Goal: Task Accomplishment & Management: Use online tool/utility

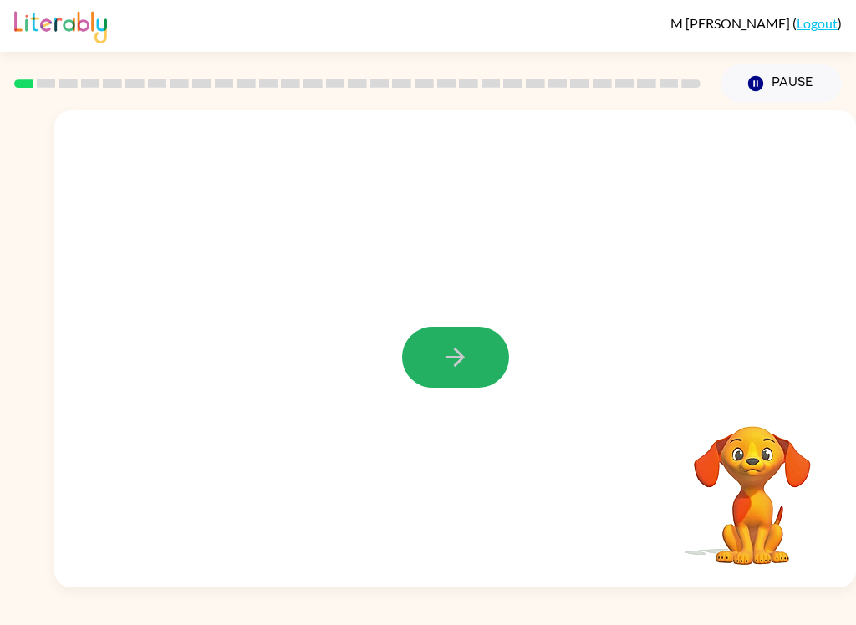
click at [418, 354] on button "button" at bounding box center [455, 357] width 107 height 61
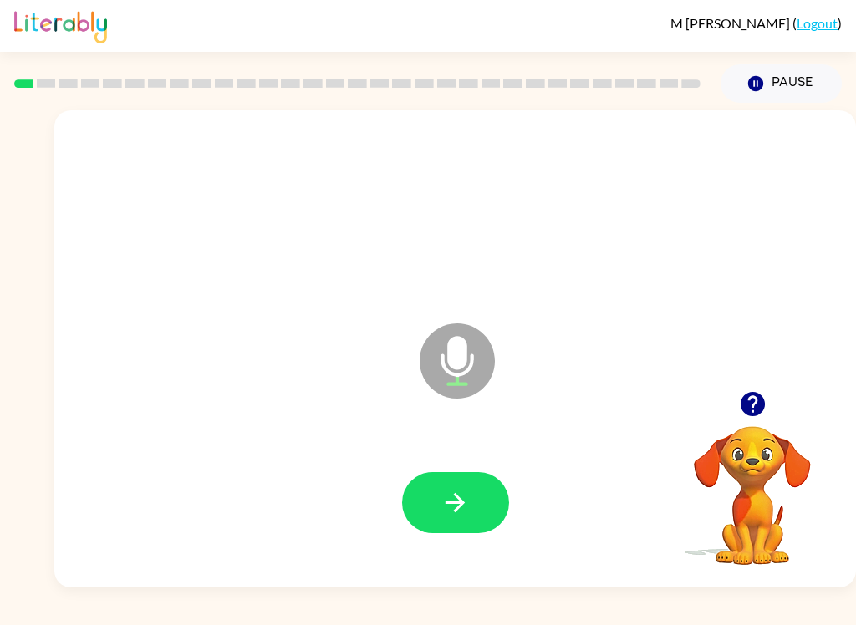
click at [428, 490] on button "button" at bounding box center [455, 502] width 107 height 61
click at [455, 479] on button "button" at bounding box center [455, 502] width 107 height 61
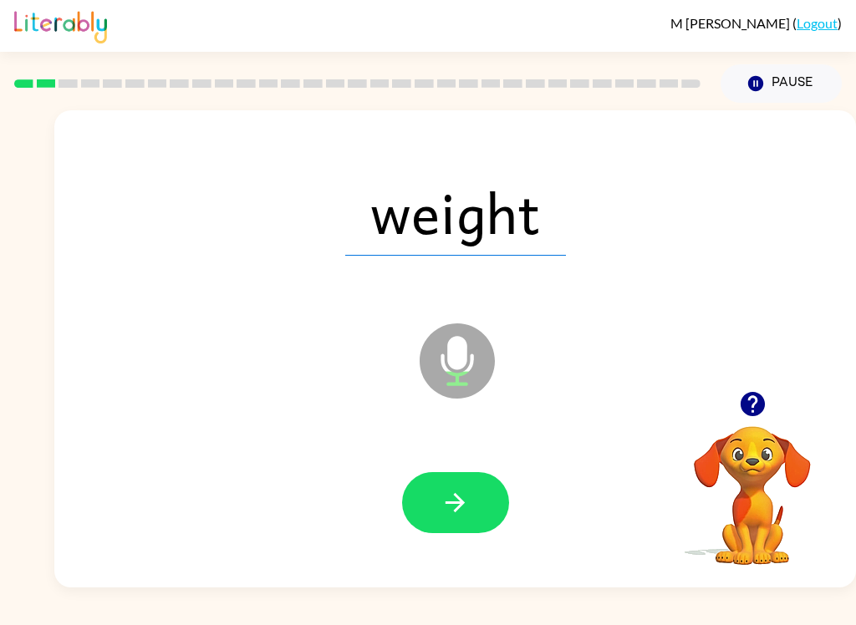
click at [486, 501] on button "button" at bounding box center [455, 502] width 107 height 61
click at [457, 501] on icon "button" at bounding box center [454, 502] width 29 height 29
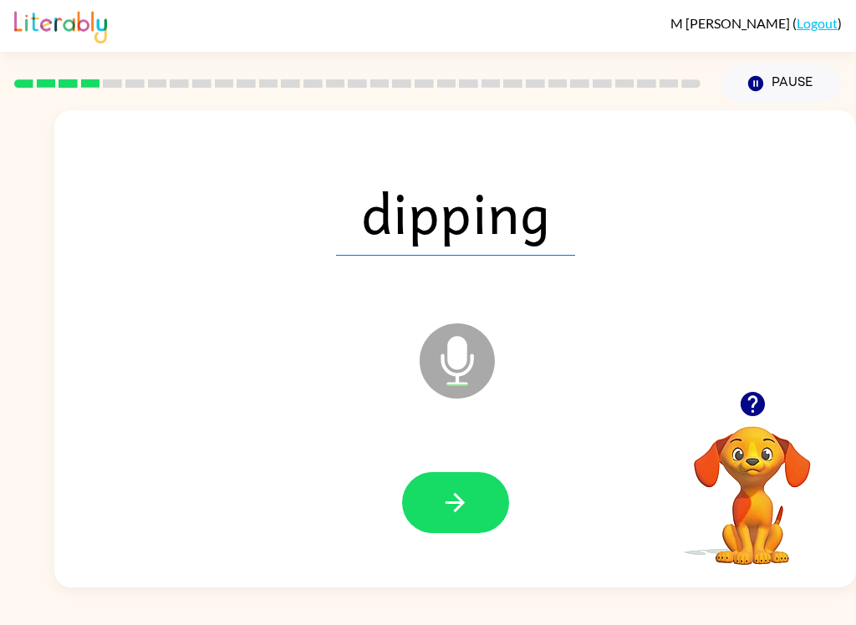
click at [465, 495] on icon "button" at bounding box center [454, 502] width 29 height 29
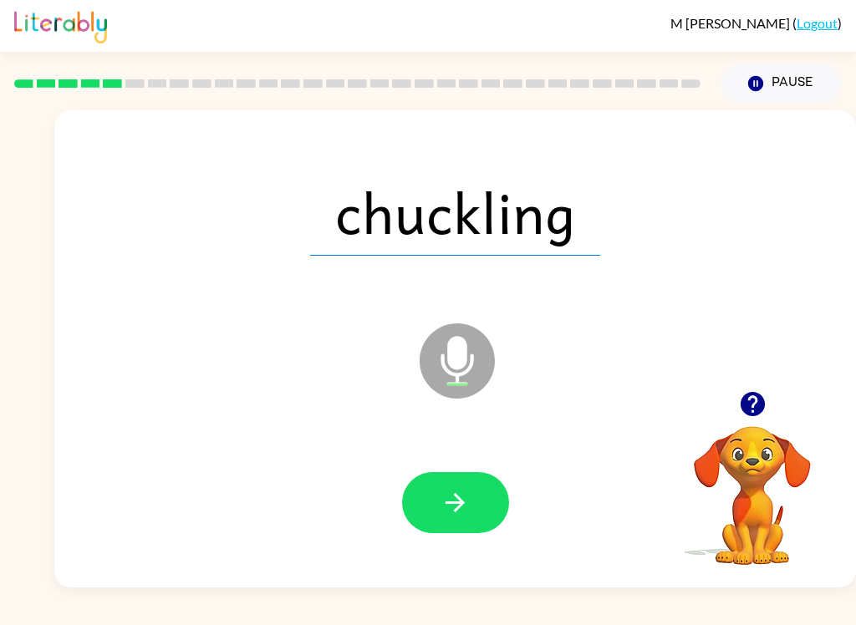
click at [770, 89] on button "Pause Pause" at bounding box center [780, 83] width 121 height 38
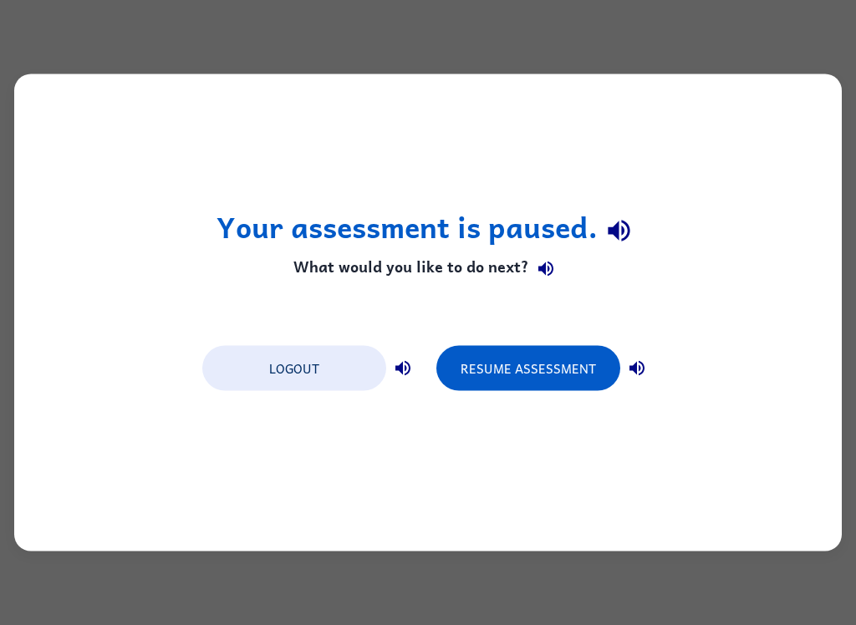
click at [318, 367] on button "Logout" at bounding box center [294, 368] width 184 height 45
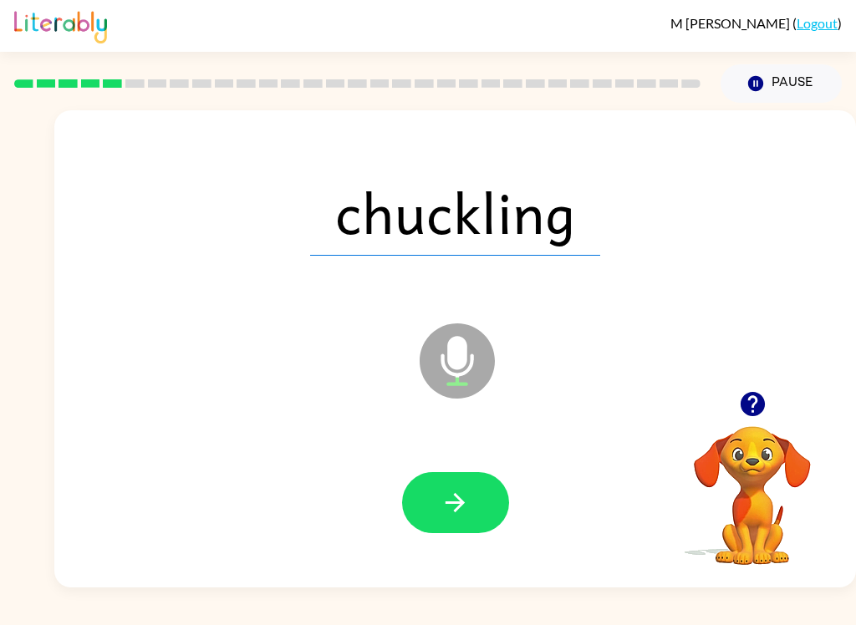
click at [460, 509] on icon "button" at bounding box center [454, 502] width 29 height 29
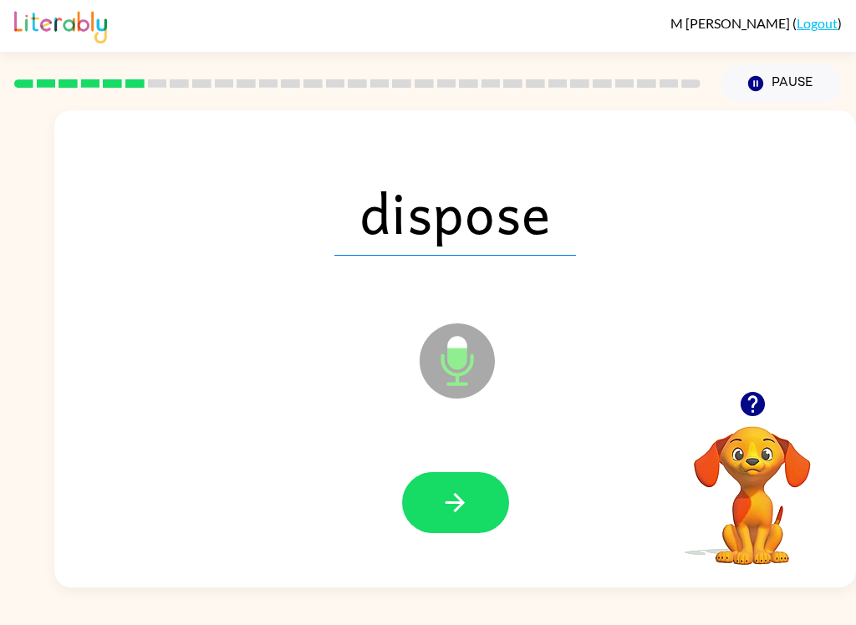
click at [463, 489] on icon "button" at bounding box center [454, 502] width 29 height 29
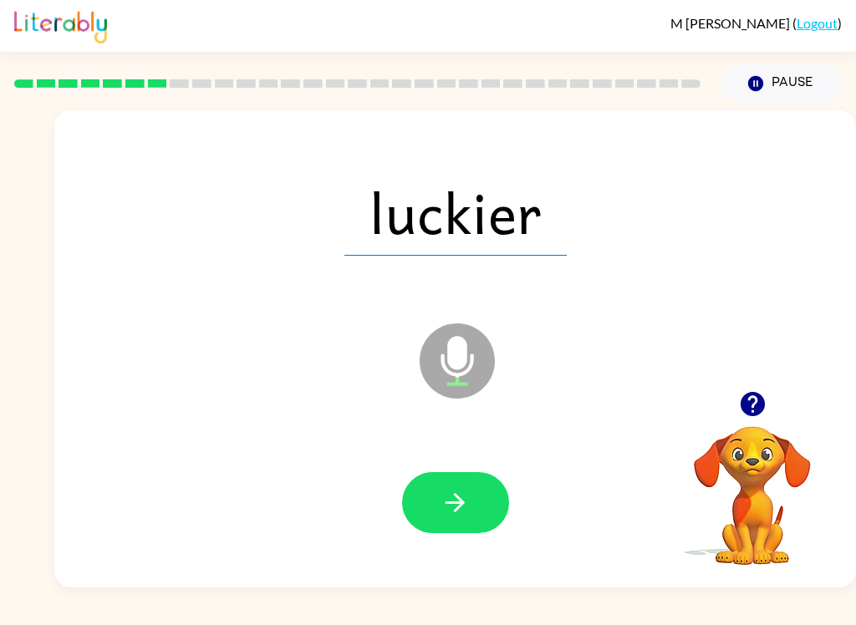
click at [465, 525] on button "button" at bounding box center [455, 502] width 107 height 61
click at [498, 500] on button "button" at bounding box center [455, 502] width 107 height 61
click at [480, 490] on button "button" at bounding box center [455, 502] width 107 height 61
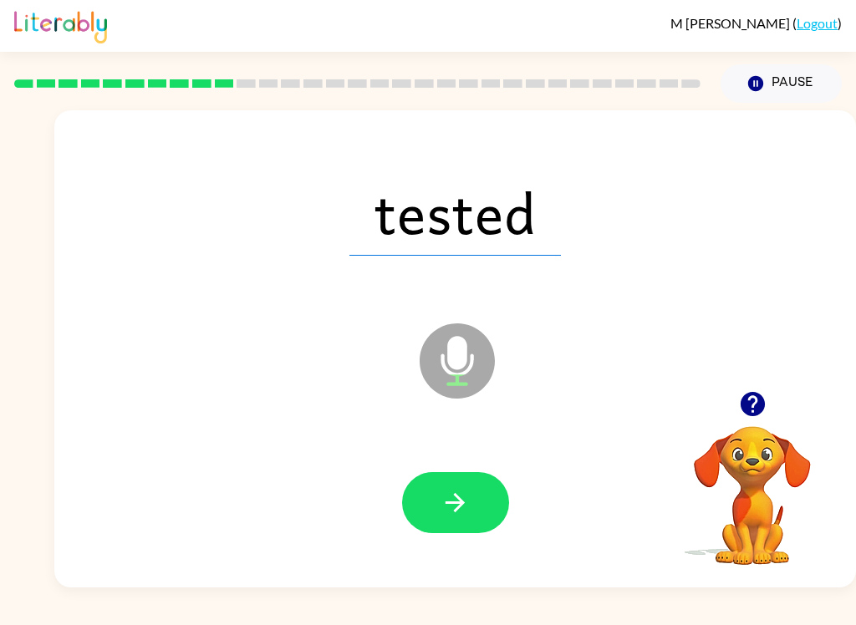
click at [454, 496] on icon "button" at bounding box center [454, 502] width 29 height 29
click at [438, 506] on button "button" at bounding box center [455, 502] width 107 height 61
click at [444, 499] on icon "button" at bounding box center [454, 502] width 29 height 29
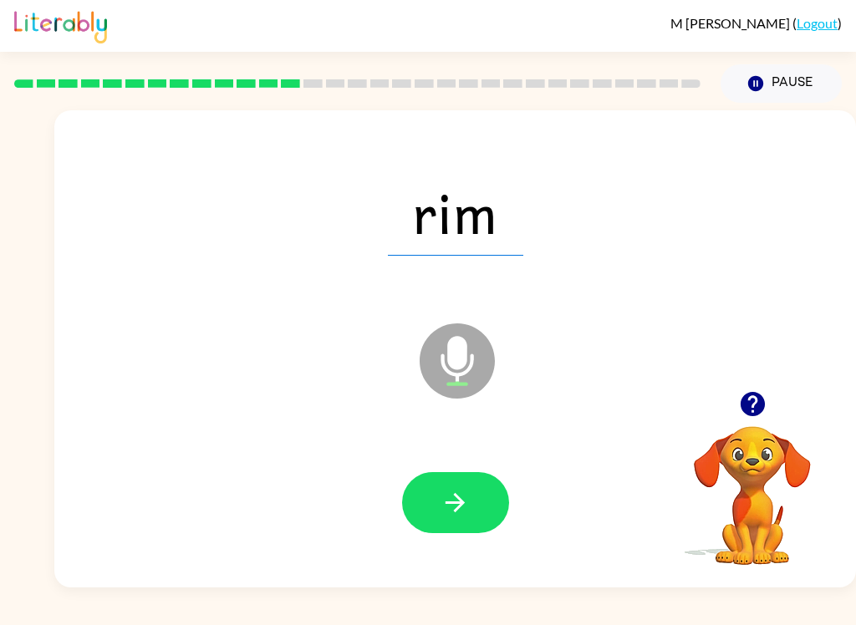
click at [463, 502] on icon "button" at bounding box center [454, 502] width 19 height 19
click at [469, 498] on icon "button" at bounding box center [454, 502] width 29 height 29
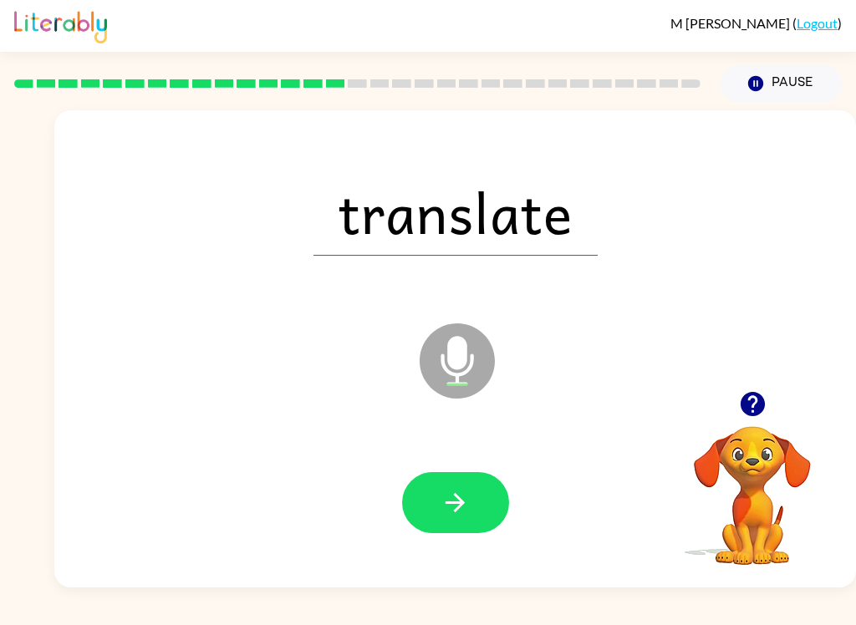
click at [469, 510] on icon "button" at bounding box center [454, 502] width 29 height 29
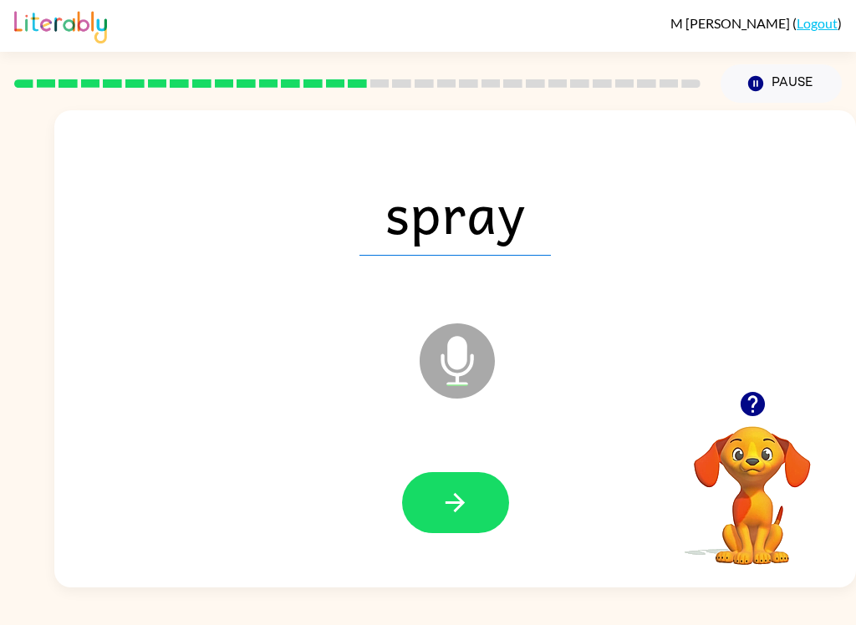
click at [467, 484] on button "button" at bounding box center [455, 502] width 107 height 61
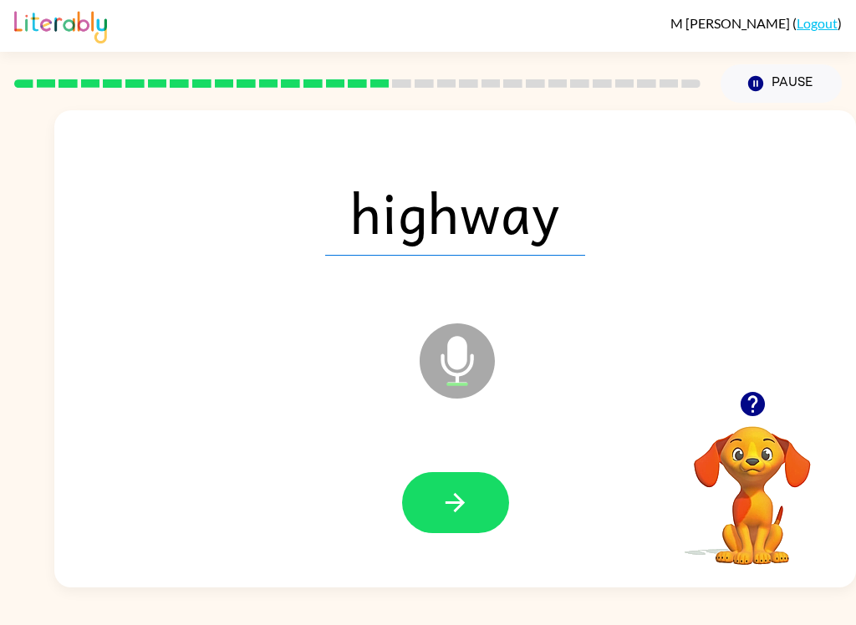
click at [457, 506] on icon "button" at bounding box center [454, 502] width 29 height 29
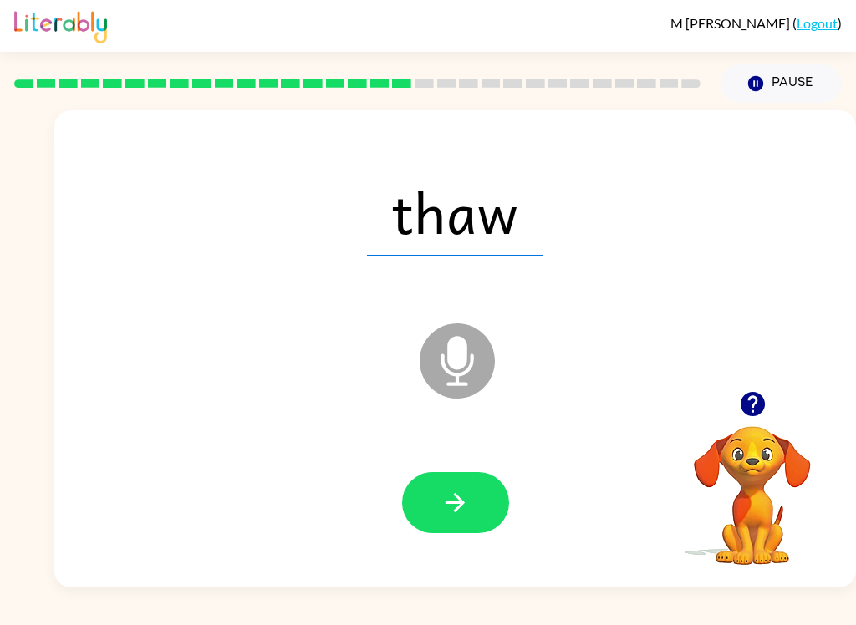
click at [464, 509] on icon "button" at bounding box center [454, 502] width 29 height 29
click at [465, 515] on icon "button" at bounding box center [454, 502] width 29 height 29
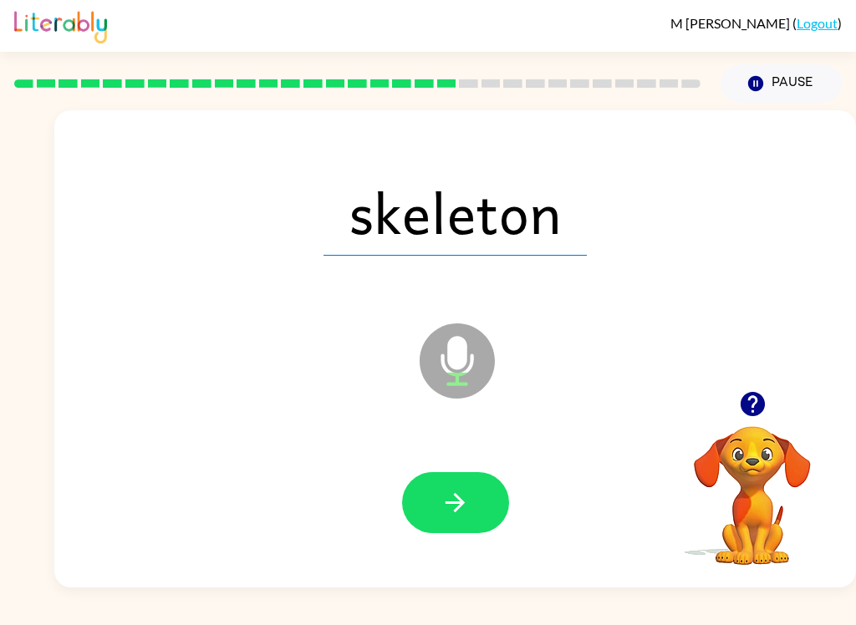
click at [465, 518] on button "button" at bounding box center [455, 502] width 107 height 61
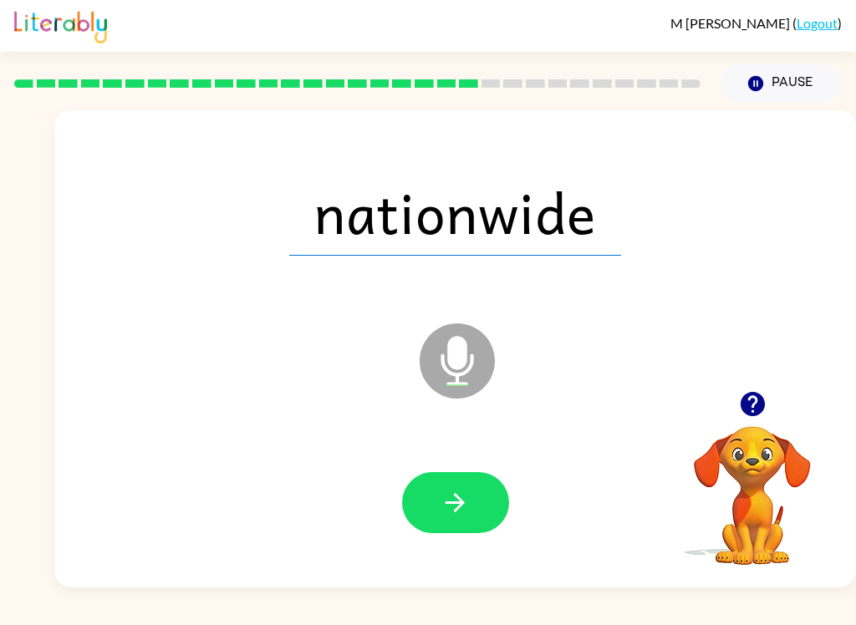
click at [455, 518] on button "button" at bounding box center [455, 502] width 107 height 61
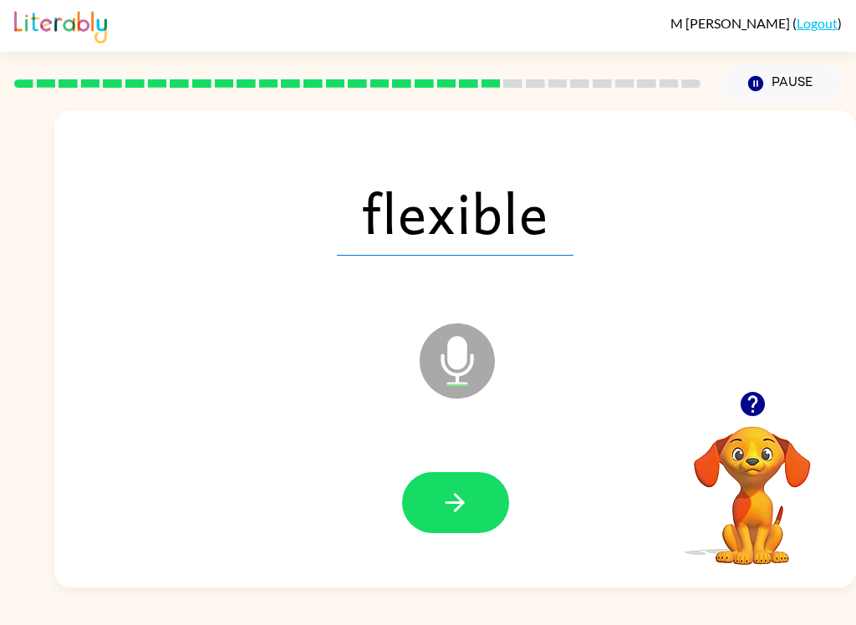
click at [475, 511] on button "button" at bounding box center [455, 502] width 107 height 61
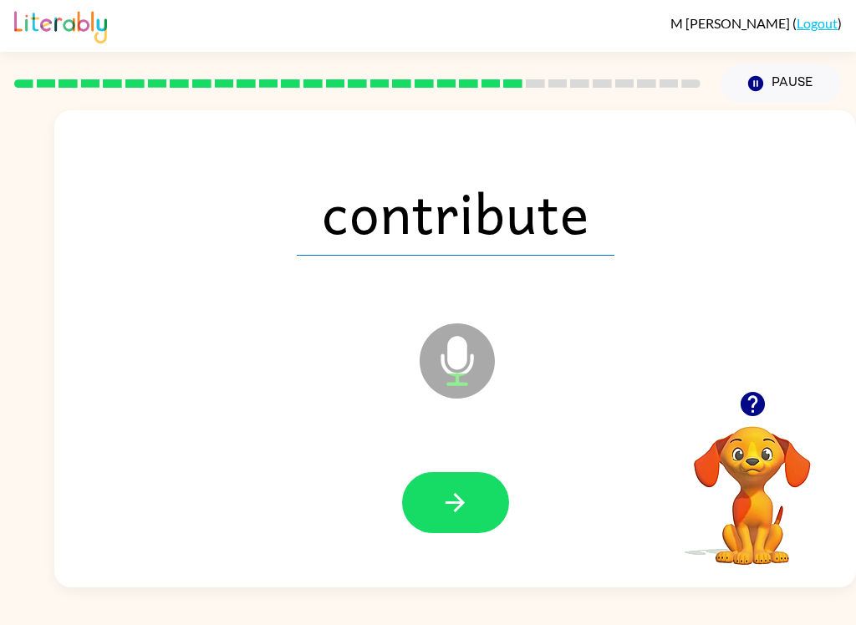
click at [465, 496] on icon "button" at bounding box center [454, 502] width 29 height 29
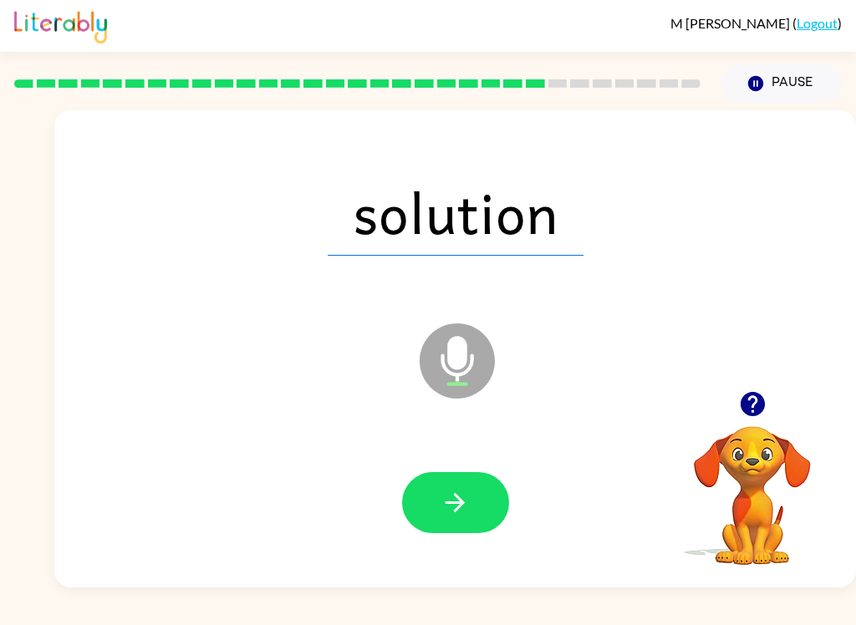
click at [461, 490] on icon "button" at bounding box center [454, 502] width 29 height 29
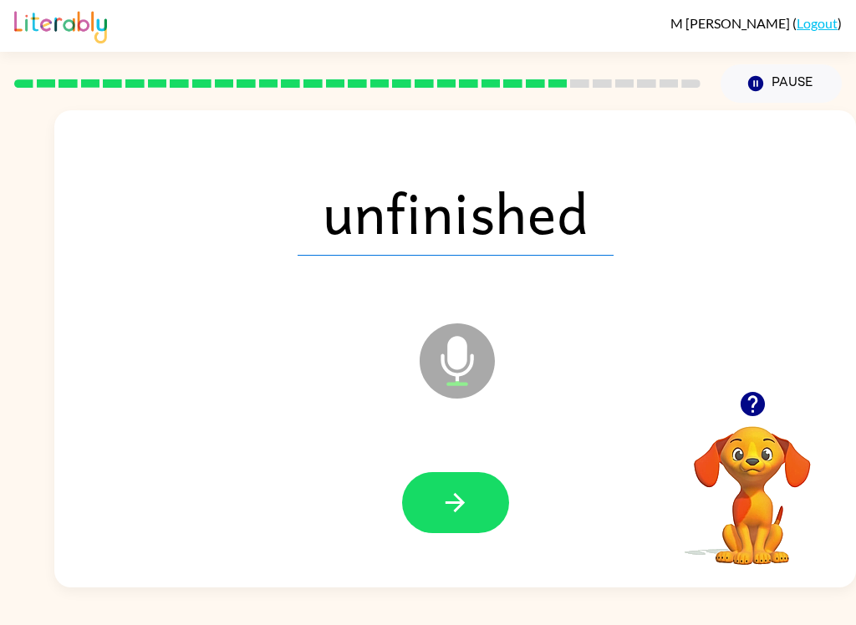
click at [472, 511] on button "button" at bounding box center [455, 502] width 107 height 61
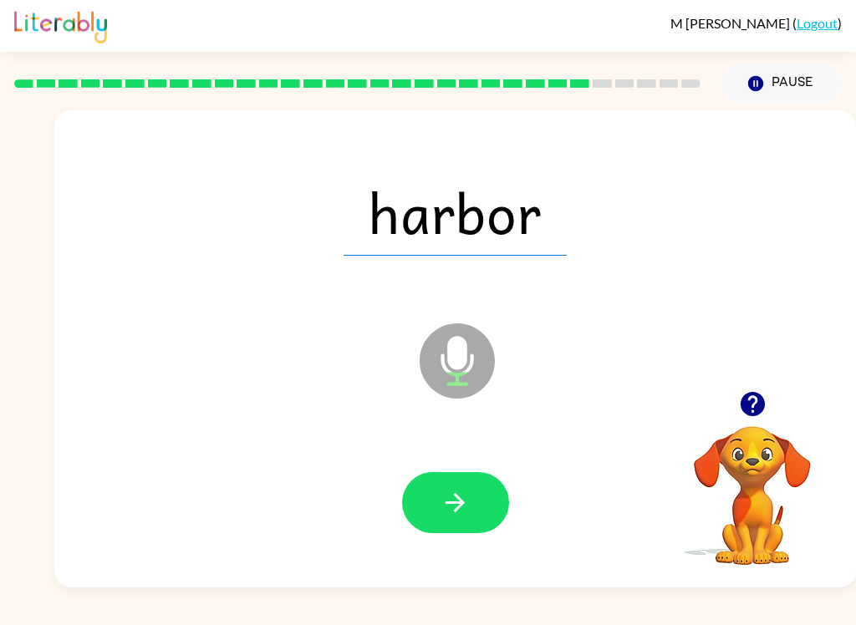
click at [457, 511] on icon "button" at bounding box center [454, 502] width 29 height 29
click at [465, 511] on icon "button" at bounding box center [454, 502] width 29 height 29
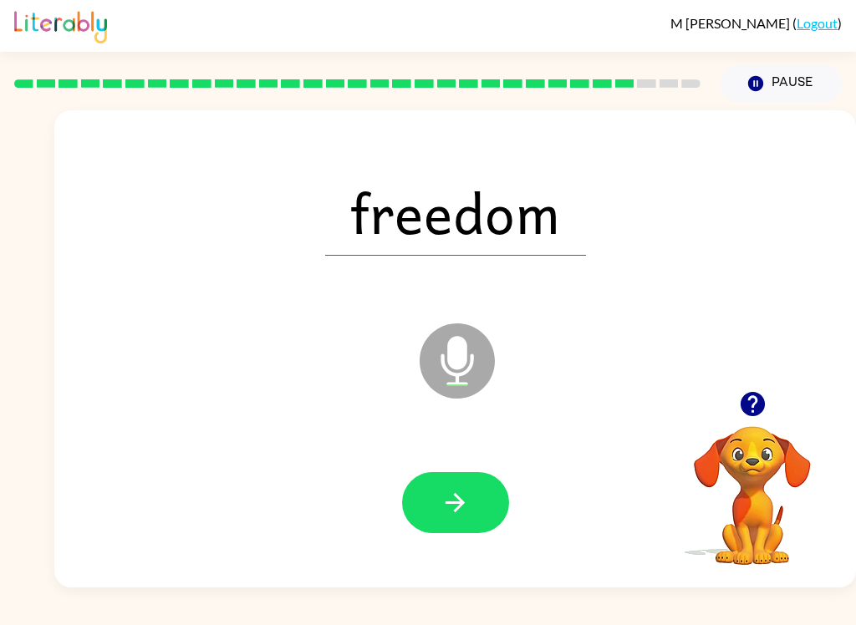
click at [435, 498] on button "button" at bounding box center [455, 502] width 107 height 61
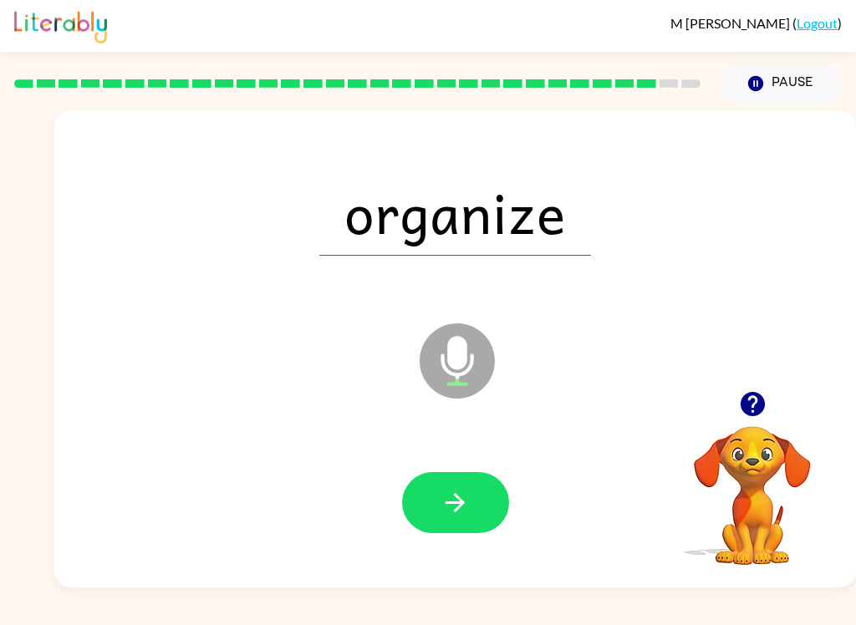
click at [462, 517] on icon "button" at bounding box center [454, 502] width 29 height 29
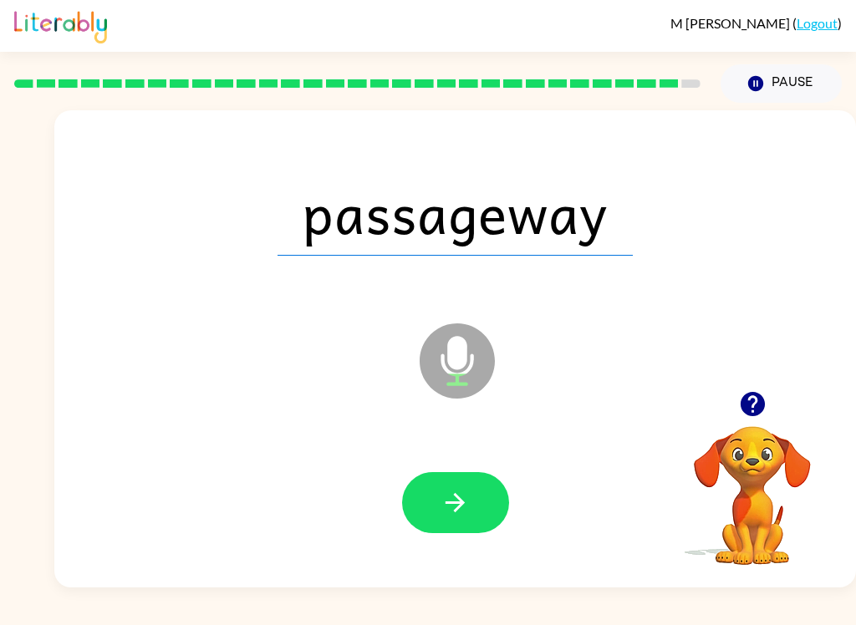
click at [479, 484] on button "button" at bounding box center [455, 502] width 107 height 61
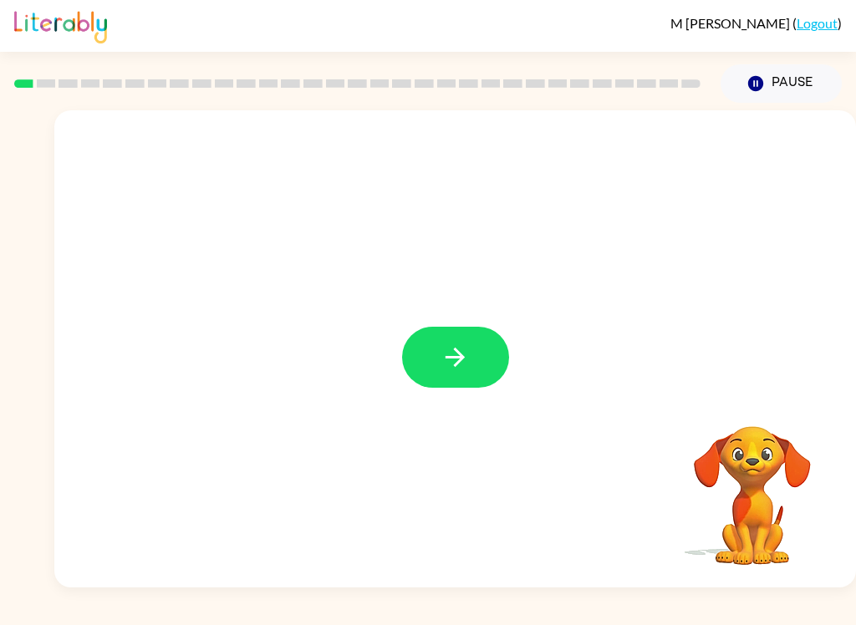
click at [452, 372] on icon "button" at bounding box center [454, 357] width 29 height 29
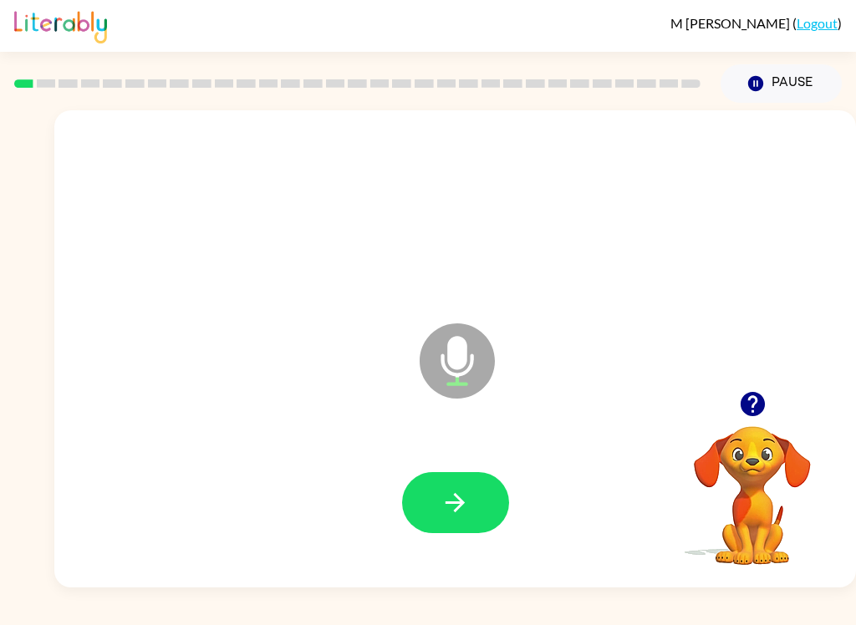
click at [464, 505] on icon "button" at bounding box center [454, 502] width 29 height 29
click at [485, 518] on button "button" at bounding box center [455, 502] width 107 height 61
click at [473, 517] on button "button" at bounding box center [455, 502] width 107 height 61
click at [483, 513] on button "button" at bounding box center [455, 502] width 107 height 61
click at [459, 488] on icon "button" at bounding box center [454, 502] width 29 height 29
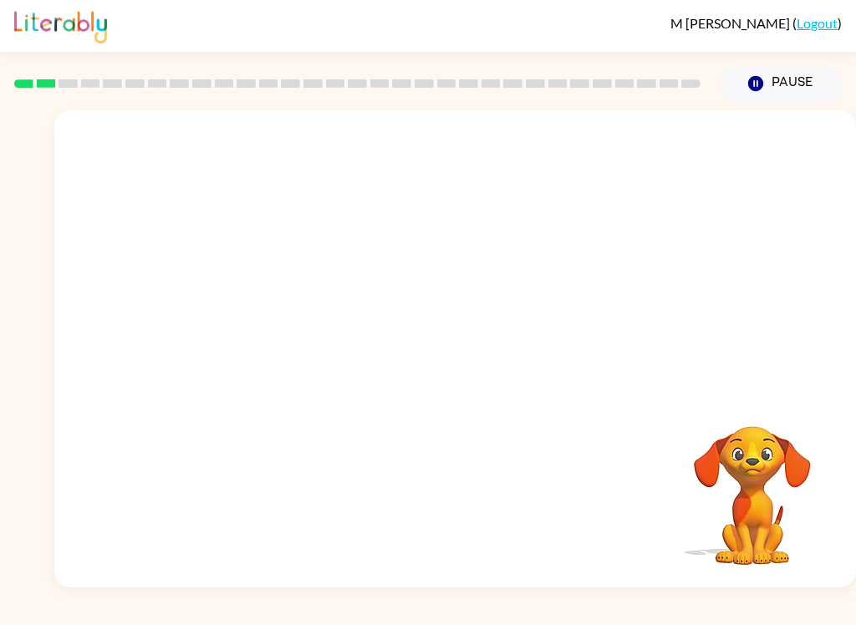
click at [392, 109] on div at bounding box center [357, 83] width 706 height 58
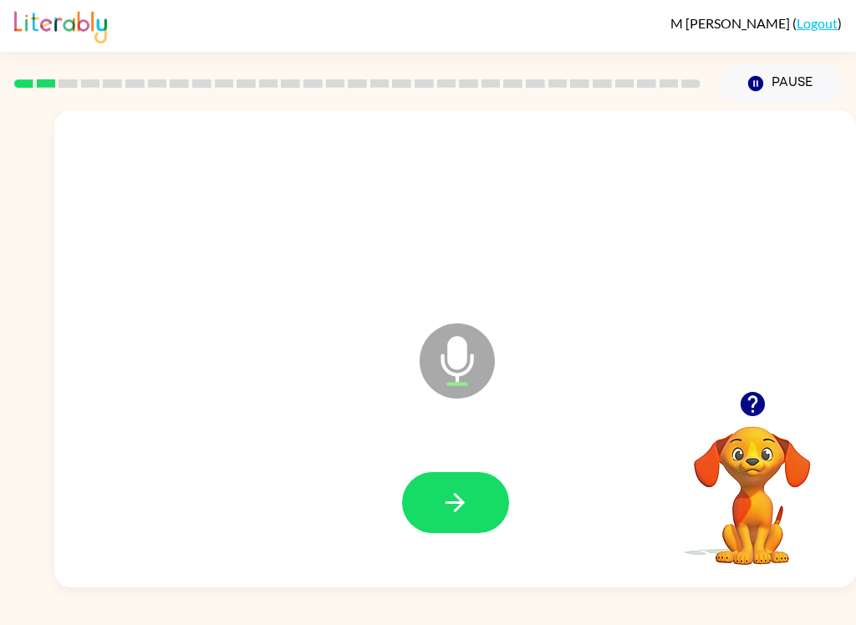
click at [475, 479] on button "button" at bounding box center [455, 502] width 107 height 61
click at [474, 493] on button "button" at bounding box center [455, 502] width 107 height 61
click at [489, 506] on button "button" at bounding box center [455, 502] width 107 height 61
click at [474, 506] on button "button" at bounding box center [455, 502] width 107 height 61
click at [476, 501] on button "button" at bounding box center [455, 502] width 107 height 61
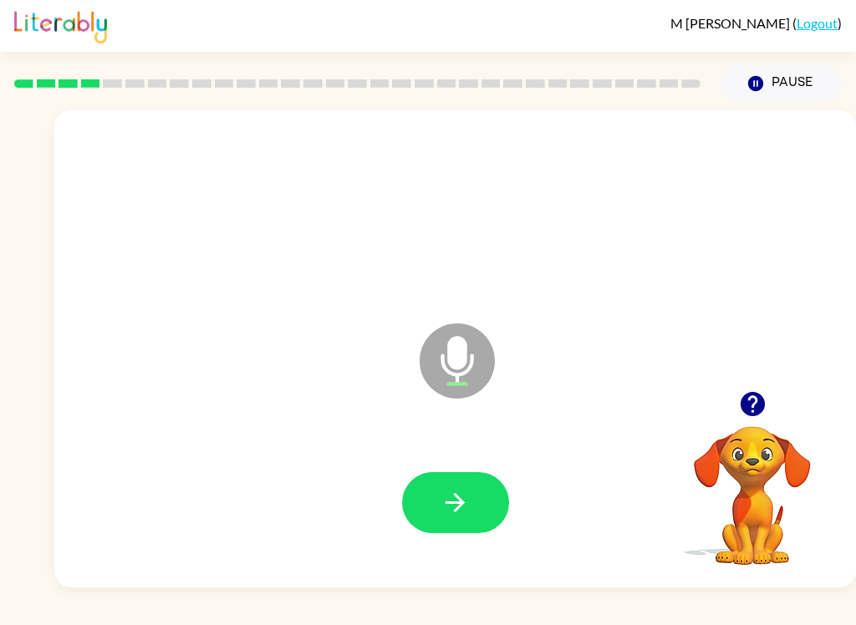
click at [497, 494] on button "button" at bounding box center [455, 502] width 107 height 61
click at [436, 499] on button "button" at bounding box center [455, 502] width 107 height 61
click at [440, 509] on icon "button" at bounding box center [454, 502] width 29 height 29
click at [470, 520] on button "button" at bounding box center [455, 502] width 107 height 61
click at [454, 485] on button "button" at bounding box center [455, 502] width 107 height 61
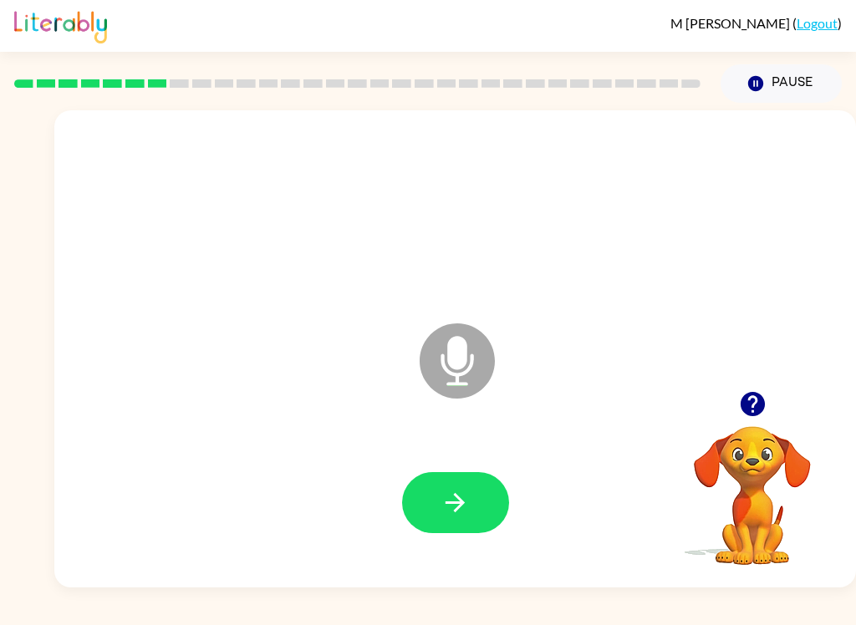
click at [472, 512] on button "button" at bounding box center [455, 502] width 107 height 61
click at [751, 404] on icon "button" at bounding box center [752, 404] width 24 height 24
click at [475, 505] on button "button" at bounding box center [455, 502] width 107 height 61
click at [487, 512] on button "button" at bounding box center [455, 502] width 107 height 61
click at [461, 475] on button "button" at bounding box center [455, 502] width 107 height 61
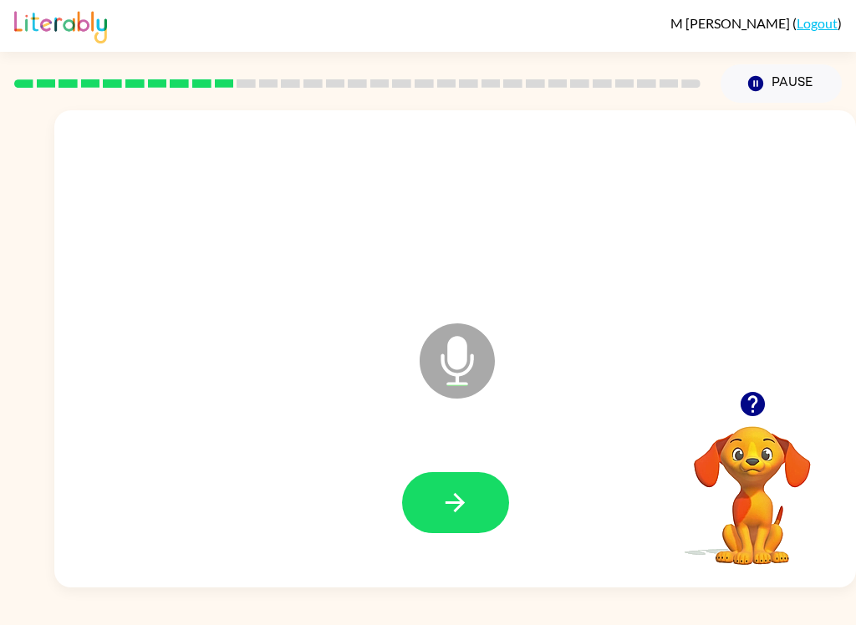
click at [501, 505] on button "button" at bounding box center [455, 502] width 107 height 61
click at [742, 405] on icon "button" at bounding box center [752, 404] width 24 height 24
click at [473, 513] on button "button" at bounding box center [455, 502] width 107 height 61
click at [597, 10] on div "[PERSON_NAME] ( Logout )" at bounding box center [427, 26] width 827 height 52
click at [740, 405] on icon "button" at bounding box center [752, 403] width 29 height 29
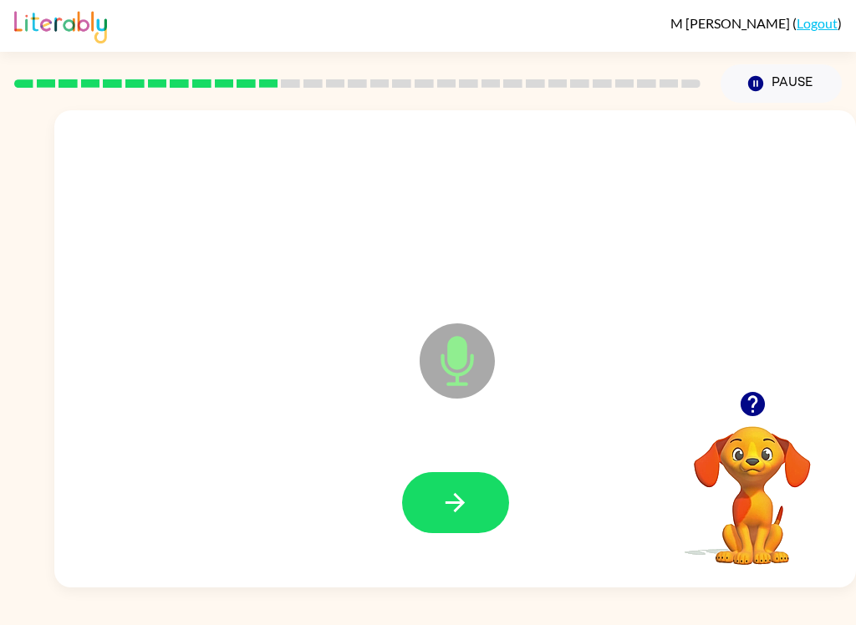
click at [750, 406] on icon "button" at bounding box center [752, 404] width 24 height 24
click at [464, 506] on icon "button" at bounding box center [454, 502] width 29 height 29
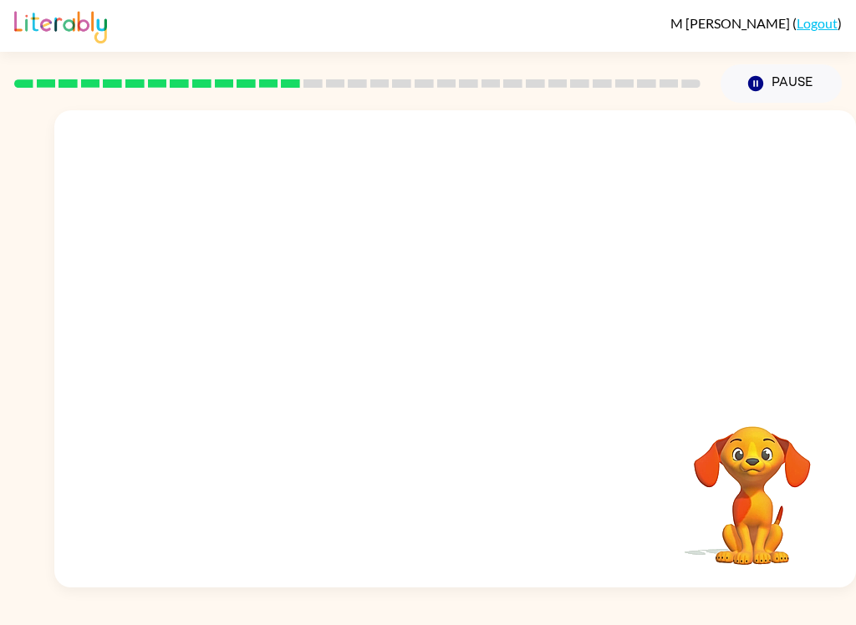
click at [191, 256] on div at bounding box center [454, 250] width 801 height 281
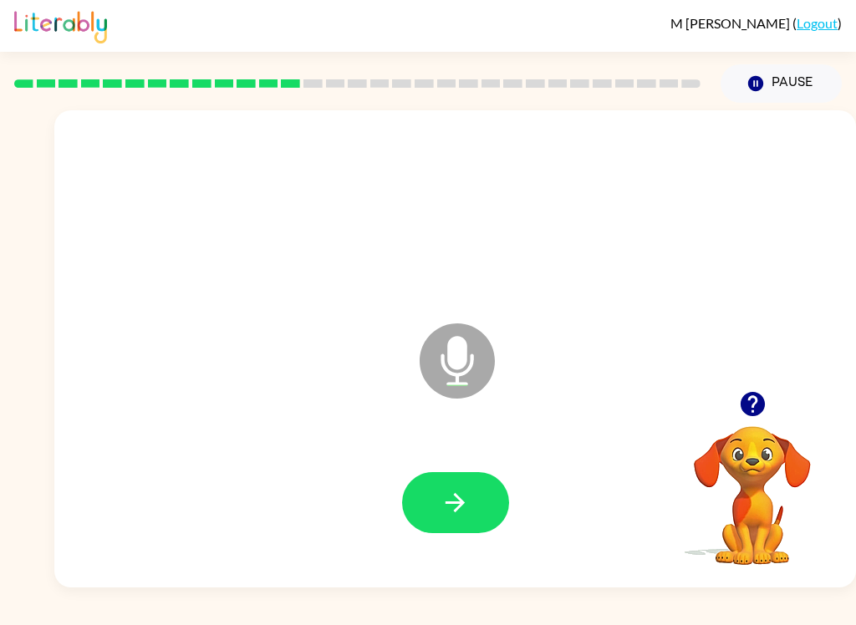
click at [474, 497] on button "button" at bounding box center [455, 502] width 107 height 61
click at [474, 493] on button "button" at bounding box center [455, 502] width 107 height 61
click at [468, 496] on icon "button" at bounding box center [454, 502] width 29 height 29
click at [450, 491] on icon "button" at bounding box center [454, 502] width 29 height 29
click at [463, 512] on icon "button" at bounding box center [454, 502] width 29 height 29
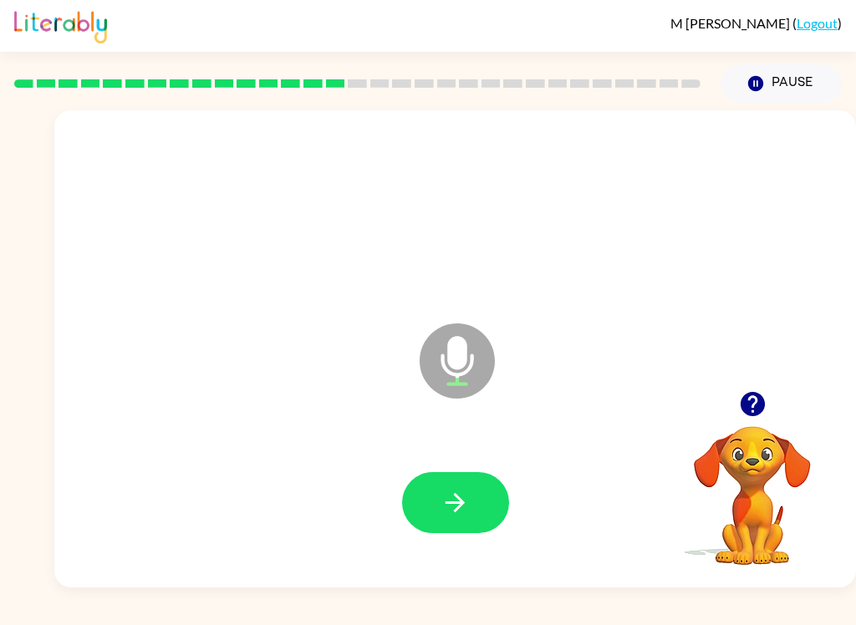
click at [452, 501] on icon "button" at bounding box center [454, 502] width 29 height 29
click at [450, 496] on icon "button" at bounding box center [454, 502] width 29 height 29
click at [463, 509] on icon "button" at bounding box center [454, 502] width 29 height 29
click at [476, 499] on button "button" at bounding box center [455, 502] width 107 height 61
click at [471, 503] on button "button" at bounding box center [455, 502] width 107 height 61
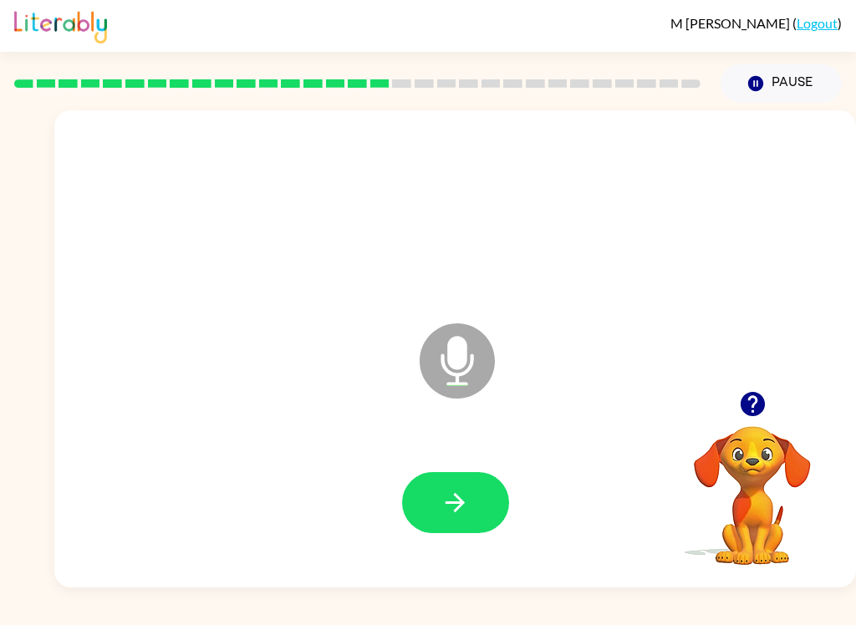
click at [476, 500] on button "button" at bounding box center [455, 502] width 107 height 61
click at [490, 510] on button "button" at bounding box center [455, 502] width 107 height 61
click at [460, 475] on button "button" at bounding box center [455, 502] width 107 height 61
click at [465, 495] on icon "button" at bounding box center [454, 502] width 29 height 29
click at [482, 496] on button "button" at bounding box center [455, 502] width 107 height 61
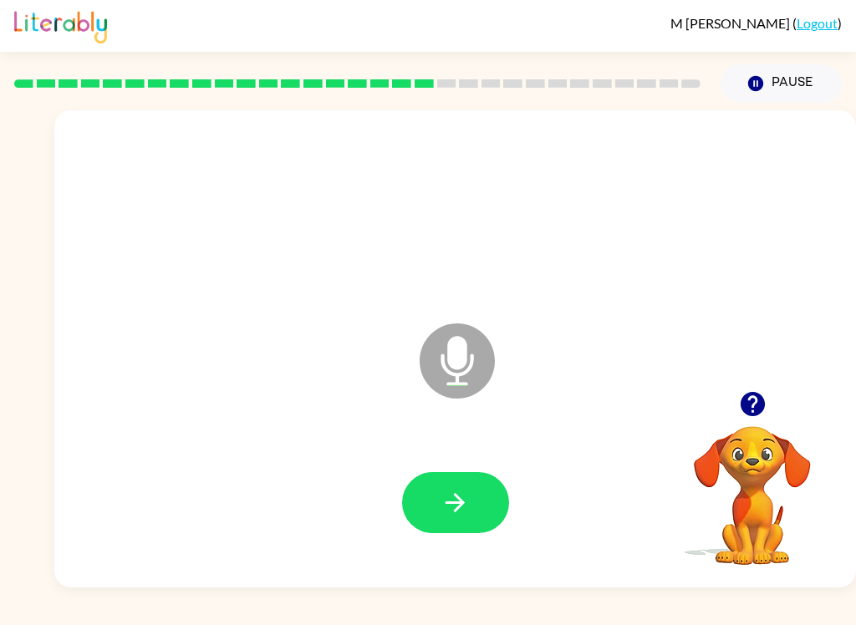
click at [495, 510] on button "button" at bounding box center [455, 502] width 107 height 61
click at [473, 482] on button "button" at bounding box center [455, 502] width 107 height 61
click at [494, 494] on button "button" at bounding box center [455, 502] width 107 height 61
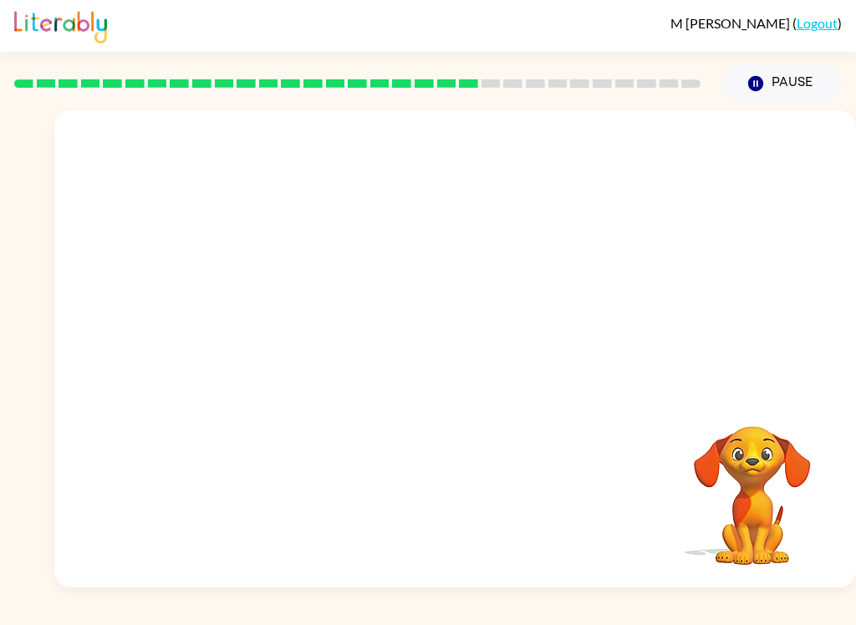
click at [490, 81] on rect at bounding box center [490, 83] width 19 height 8
click at [489, 81] on rect at bounding box center [490, 83] width 19 height 8
click at [534, 89] on div at bounding box center [357, 83] width 706 height 58
click at [577, 89] on div at bounding box center [357, 83] width 706 height 58
click at [603, 94] on div at bounding box center [357, 83] width 706 height 58
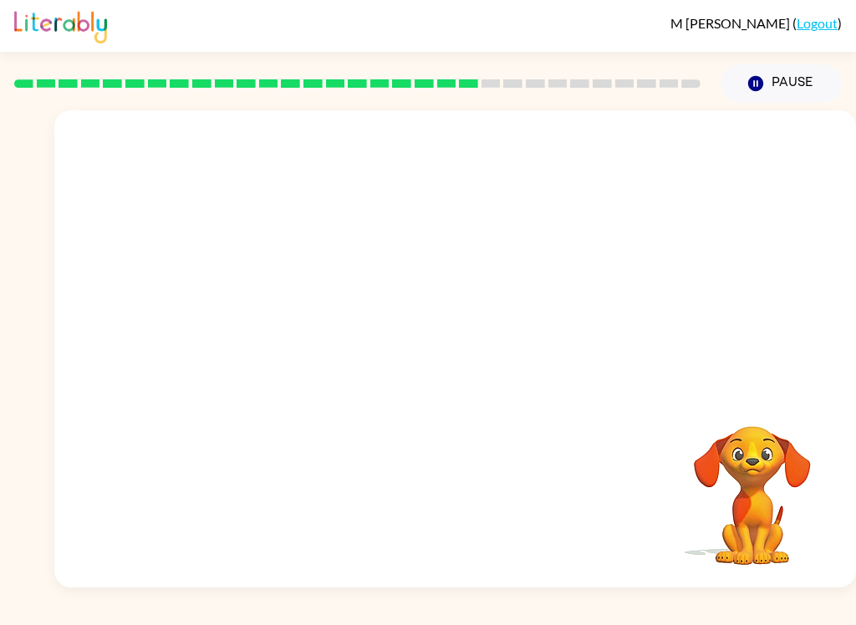
click at [602, 94] on div at bounding box center [357, 83] width 706 height 58
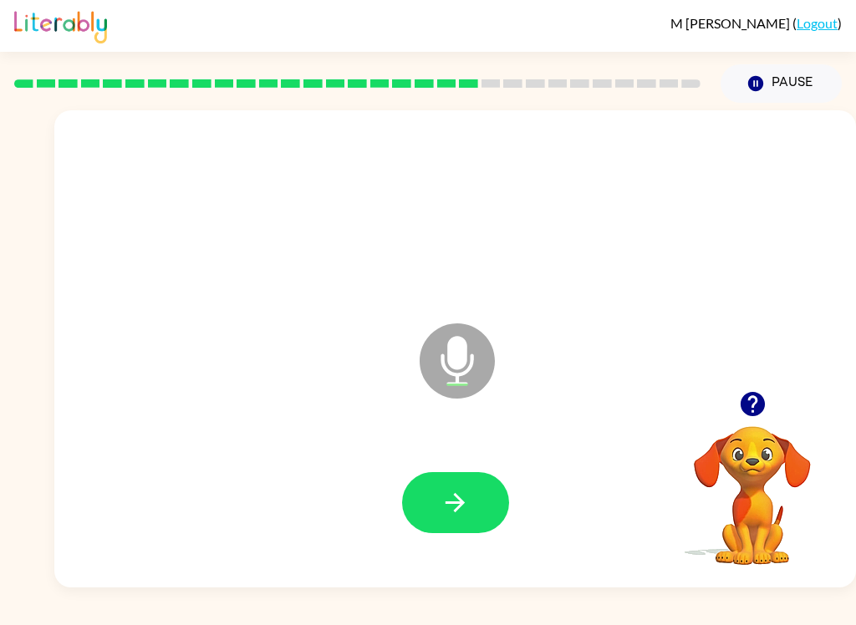
click at [698, 85] on rect at bounding box center [690, 83] width 19 height 8
click at [471, 521] on button "button" at bounding box center [455, 502] width 107 height 61
click at [469, 496] on icon "button" at bounding box center [454, 502] width 29 height 29
click at [486, 503] on button "button" at bounding box center [455, 502] width 107 height 61
click at [485, 494] on button "button" at bounding box center [455, 502] width 107 height 61
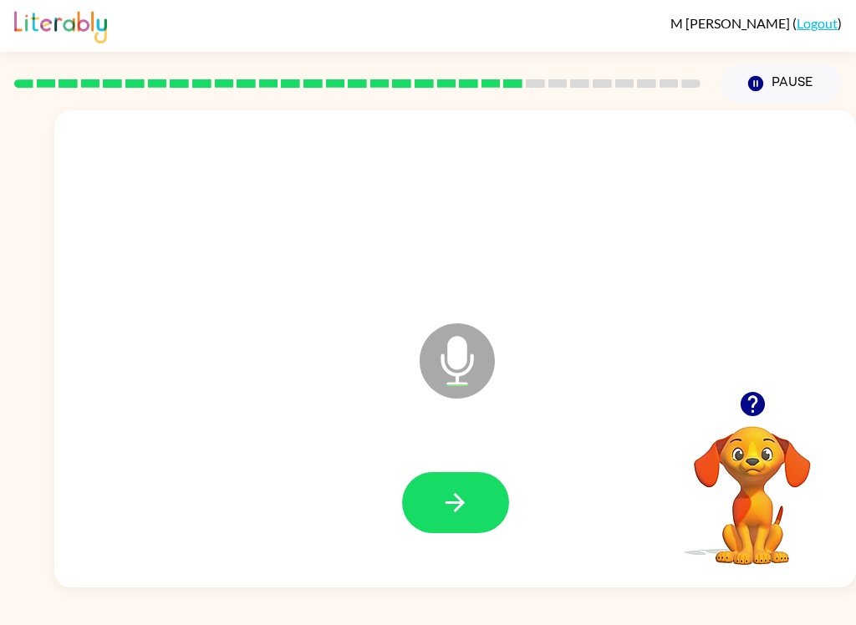
click at [480, 509] on button "button" at bounding box center [455, 502] width 107 height 61
click at [499, 511] on button "button" at bounding box center [455, 502] width 107 height 61
click at [490, 501] on button "button" at bounding box center [455, 502] width 107 height 61
click at [735, 400] on button "button" at bounding box center [752, 404] width 43 height 43
click at [492, 493] on button "button" at bounding box center [455, 502] width 107 height 61
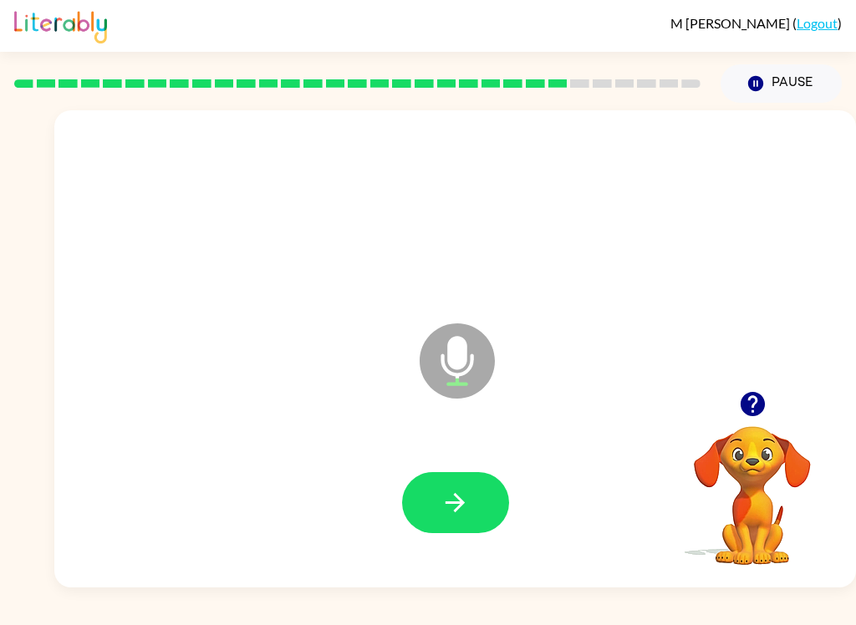
click at [494, 502] on button "button" at bounding box center [455, 502] width 107 height 61
click at [491, 482] on button "button" at bounding box center [455, 502] width 107 height 61
click at [501, 483] on button "button" at bounding box center [455, 502] width 107 height 61
click at [489, 527] on button "button" at bounding box center [455, 502] width 107 height 61
click at [473, 501] on button "button" at bounding box center [455, 502] width 107 height 61
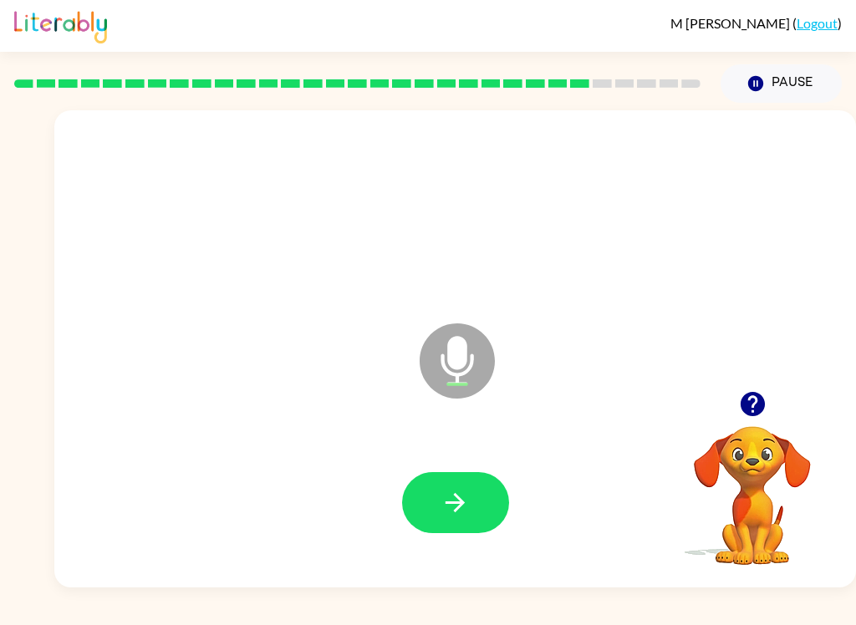
click at [759, 391] on icon "button" at bounding box center [752, 403] width 29 height 29
click at [496, 482] on button "button" at bounding box center [455, 502] width 107 height 61
click at [496, 502] on button "button" at bounding box center [455, 502] width 107 height 61
click at [766, 414] on icon "button" at bounding box center [752, 403] width 29 height 29
click at [476, 502] on button "button" at bounding box center [455, 502] width 107 height 61
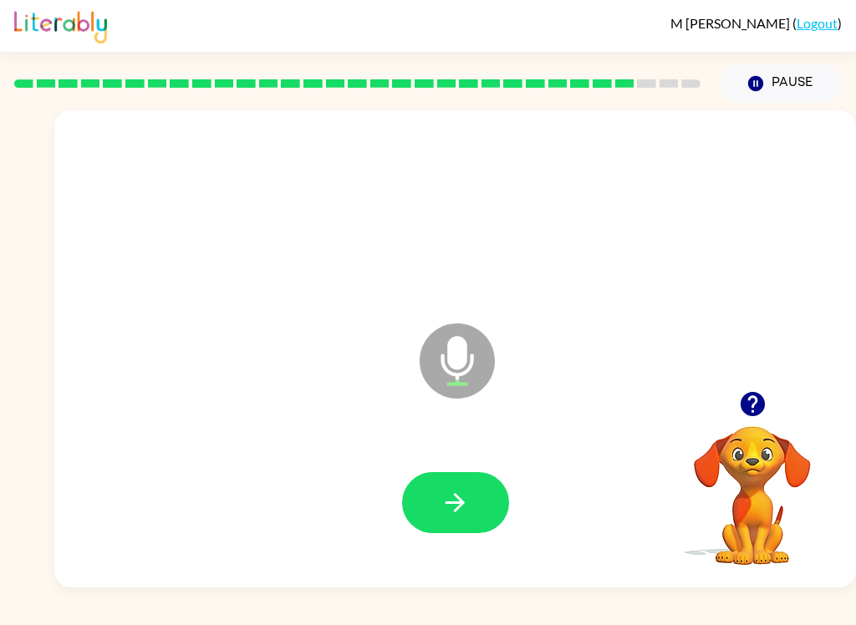
click at [463, 512] on icon "button" at bounding box center [454, 502] width 29 height 29
click at [499, 510] on button "button" at bounding box center [455, 502] width 107 height 61
click at [475, 494] on button "button" at bounding box center [455, 502] width 107 height 61
click at [462, 502] on icon "button" at bounding box center [454, 502] width 19 height 19
click at [465, 493] on icon "button" at bounding box center [454, 502] width 29 height 29
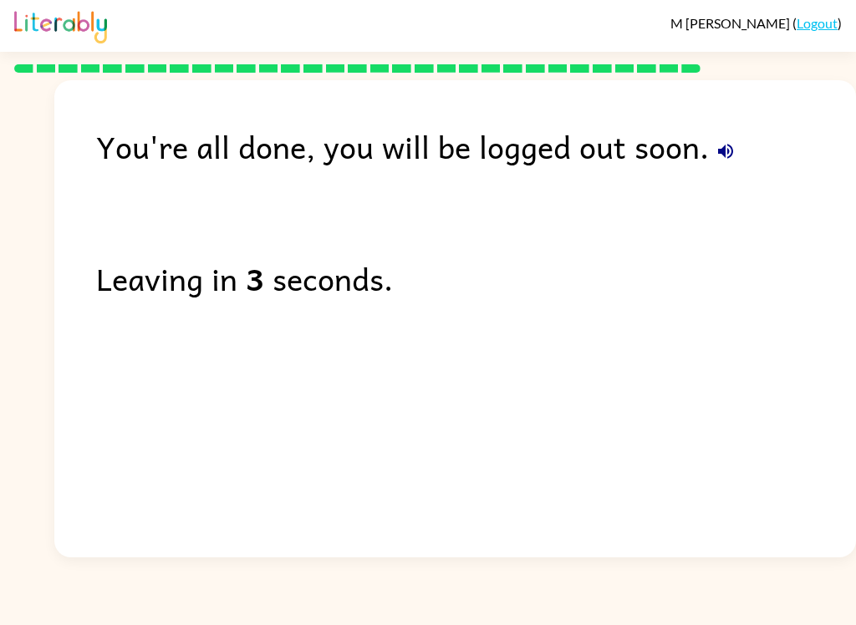
click at [768, 404] on div "You're all done, you will be logged out soon. Leaving in 3 seconds." at bounding box center [454, 314] width 801 height 469
